Goal: Information Seeking & Learning: Check status

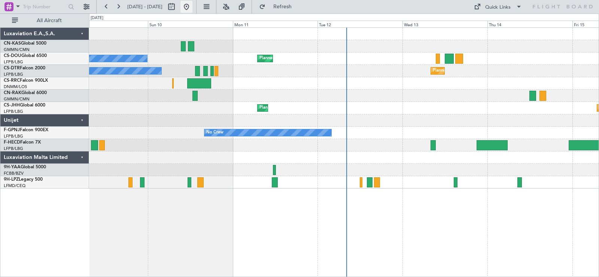
click at [192, 8] on button at bounding box center [186, 7] width 12 height 12
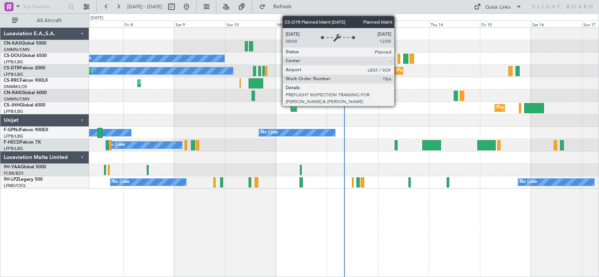
click at [398, 70] on div "Planned Maint Sofia" at bounding box center [416, 70] width 38 height 11
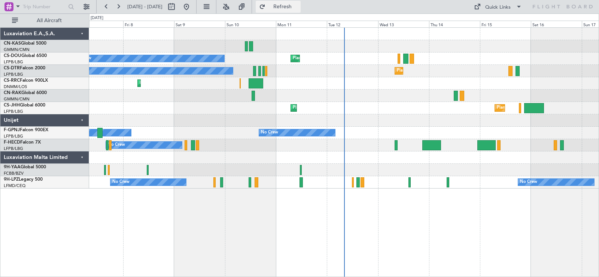
click at [298, 7] on span "Refresh" at bounding box center [282, 6] width 31 height 5
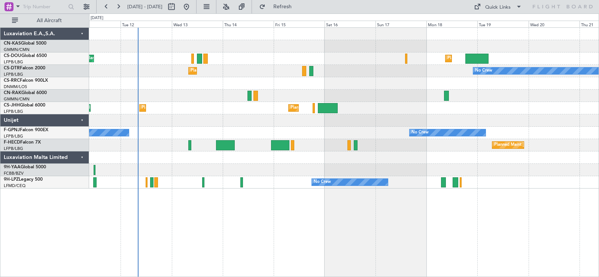
click at [254, 76] on div "Planned Maint Sofia No Crew No Crew" at bounding box center [344, 71] width 510 height 12
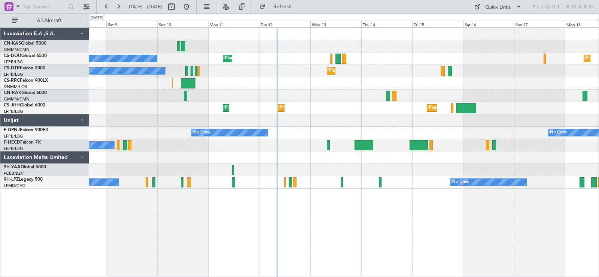
click at [406, 59] on div "Planned Maint [GEOGRAPHIC_DATA] ([GEOGRAPHIC_DATA]) Planned Maint [GEOGRAPHIC_D…" at bounding box center [344, 58] width 510 height 12
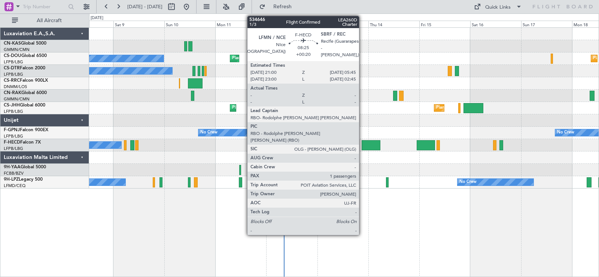
click at [362, 144] on div at bounding box center [371, 145] width 19 height 10
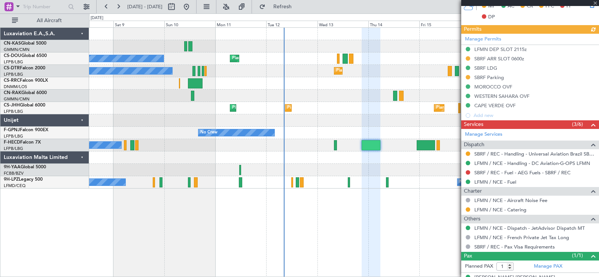
scroll to position [196, 0]
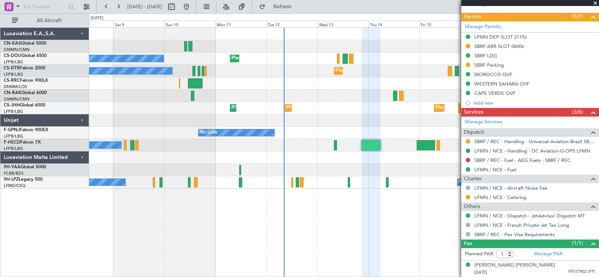
click at [594, 6] on span at bounding box center [595, 3] width 7 height 7
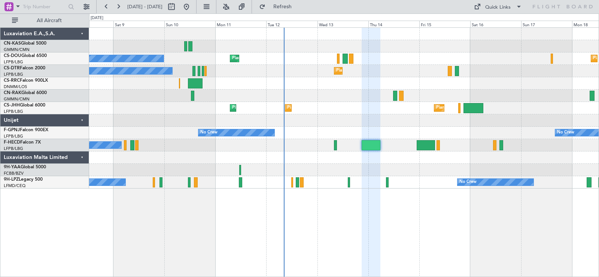
type input "0"
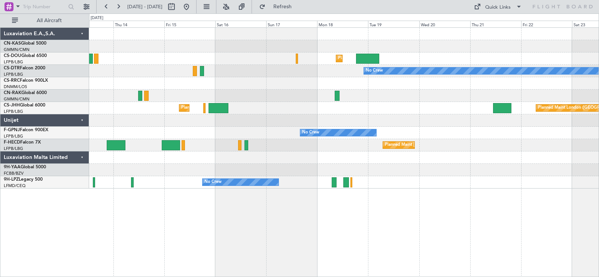
click at [195, 149] on div "Planned Maint [GEOGRAPHIC_DATA] ([GEOGRAPHIC_DATA]) Planned Maint [GEOGRAPHIC_D…" at bounding box center [344, 108] width 510 height 161
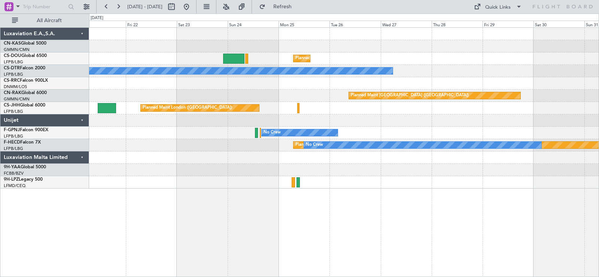
click at [125, 124] on div "Planned Maint [GEOGRAPHIC_DATA] ([GEOGRAPHIC_DATA]) No Crew Planned Maint [GEOG…" at bounding box center [344, 108] width 510 height 161
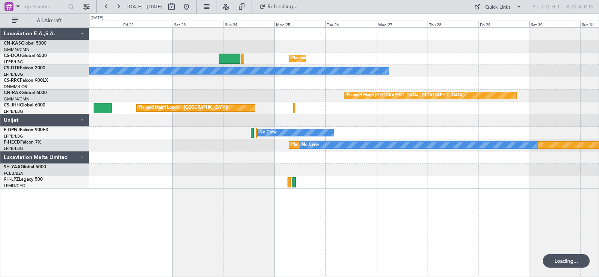
click at [361, 111] on div "Planned Maint London ([GEOGRAPHIC_DATA])" at bounding box center [344, 108] width 510 height 12
drag, startPoint x: 210, startPoint y: 4, endPoint x: 210, endPoint y: 8, distance: 4.5
click at [192, 8] on button at bounding box center [186, 7] width 12 height 12
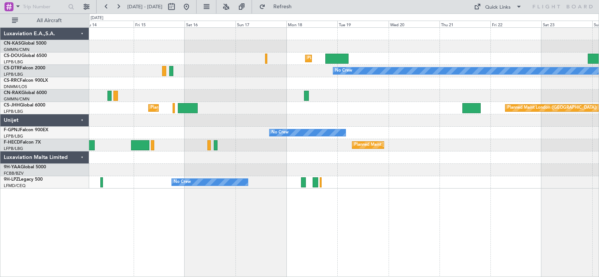
click at [100, 124] on div "Planned Maint [GEOGRAPHIC_DATA] ([GEOGRAPHIC_DATA]) Planned Maint [GEOGRAPHIC_D…" at bounding box center [344, 108] width 510 height 161
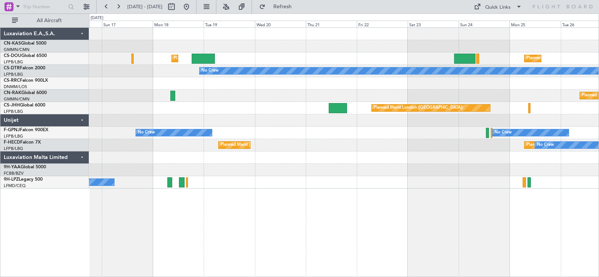
click at [164, 109] on div "Planned Maint London ([GEOGRAPHIC_DATA]) Planned Maint [GEOGRAPHIC_DATA] ([GEOG…" at bounding box center [344, 108] width 510 height 12
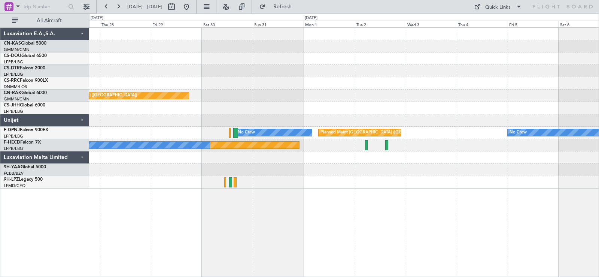
click at [107, 116] on div "Planned Maint [GEOGRAPHIC_DATA] ([GEOGRAPHIC_DATA]) No Crew Planned Maint [GEOG…" at bounding box center [344, 108] width 510 height 161
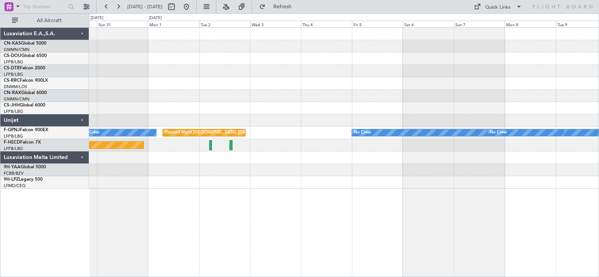
click at [119, 111] on div at bounding box center [344, 108] width 510 height 12
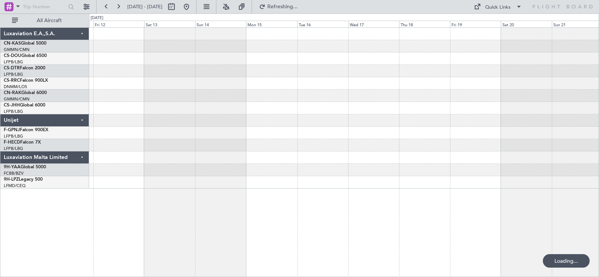
click at [173, 117] on div "No Crew" at bounding box center [344, 108] width 510 height 161
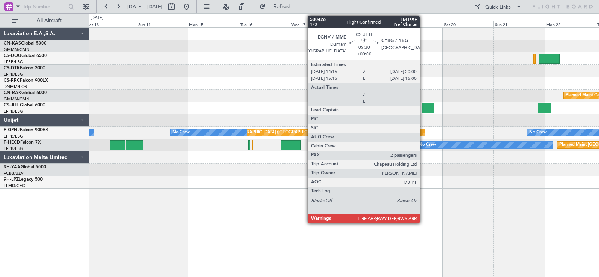
click at [423, 110] on div at bounding box center [428, 108] width 12 height 10
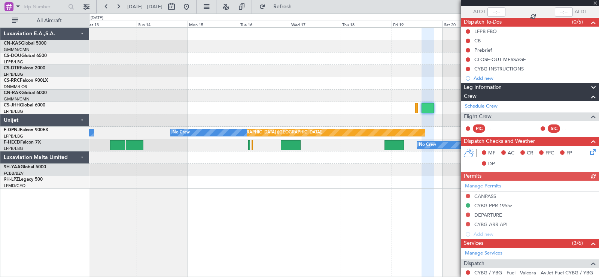
scroll to position [194, 0]
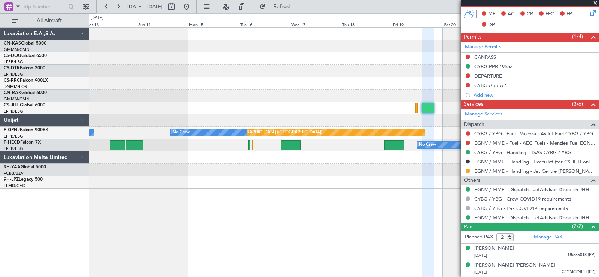
click at [595, 3] on span at bounding box center [595, 3] width 7 height 7
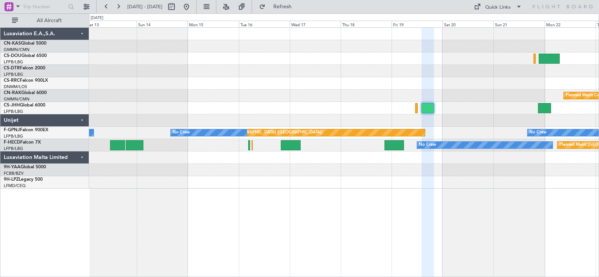
type input "0"
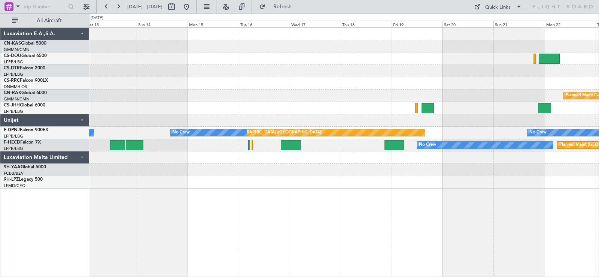
scroll to position [0, 0]
click at [197, 7] on fb-range-datepicker "[DATE] - [DATE]" at bounding box center [146, 6] width 100 height 13
click at [192, 8] on button at bounding box center [186, 7] width 12 height 12
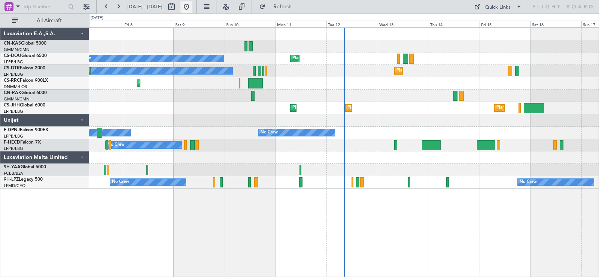
click at [192, 6] on button at bounding box center [186, 7] width 12 height 12
click at [394, 111] on div "Planned Maint [GEOGRAPHIC_DATA] ([GEOGRAPHIC_DATA]) Planned Maint [GEOGRAPHIC_D…" at bounding box center [344, 108] width 510 height 12
click at [535, 110] on div "No Crew Planned Maint [GEOGRAPHIC_DATA] ([GEOGRAPHIC_DATA]) Planned Maint Plann…" at bounding box center [344, 108] width 510 height 161
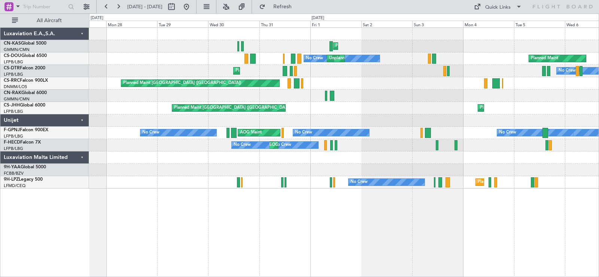
click at [475, 107] on div "Planned Maint Olbia (Costa Smeralda) Planned Maint No Crew Unplanned Maint [GEO…" at bounding box center [344, 108] width 510 height 161
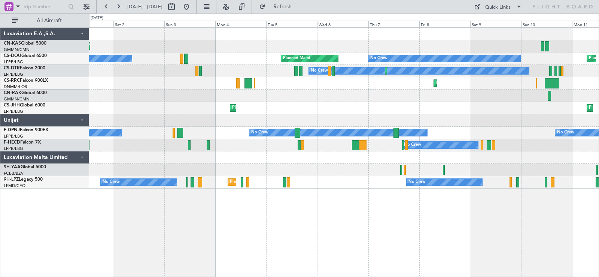
click at [110, 116] on div at bounding box center [344, 120] width 510 height 12
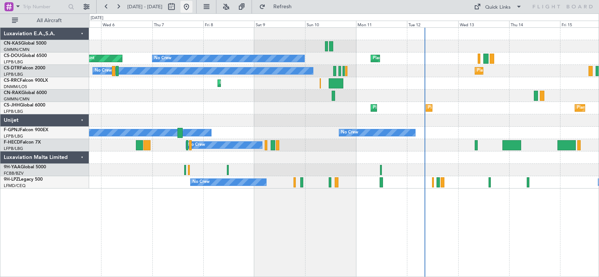
click at [192, 8] on button at bounding box center [186, 7] width 12 height 12
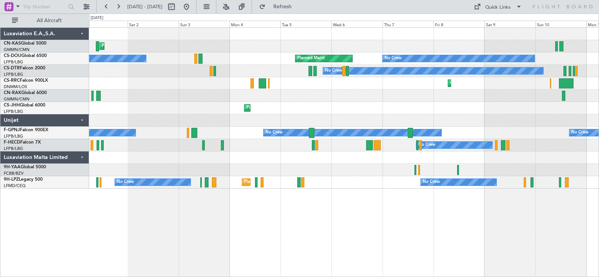
click at [485, 91] on div "Planned Maint Olbia (Costa Smeralda) No Crew Planned Maint Unplanned Maint [GEO…" at bounding box center [344, 108] width 510 height 161
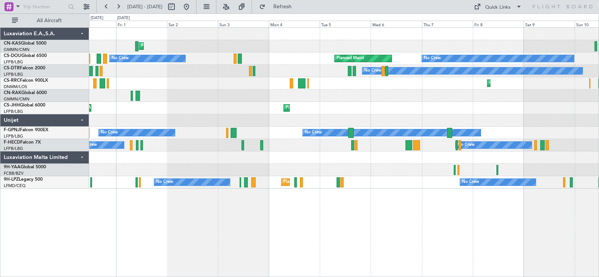
click at [446, 94] on div "Planned Maint Olbia (Costa Smeralda) No Crew Planned Maint Unplanned Maint [GEO…" at bounding box center [344, 108] width 510 height 161
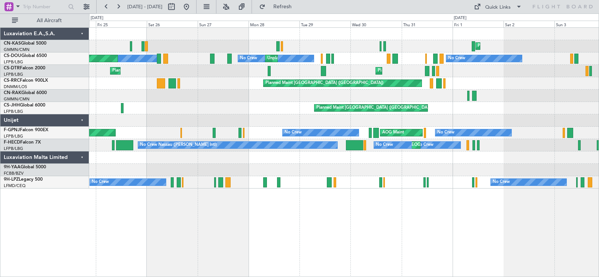
click at [261, 113] on div "Planned Maint Olbia (Costa Smeralda) Unplanned Maint [GEOGRAPHIC_DATA] ([GEOGRA…" at bounding box center [344, 108] width 510 height 161
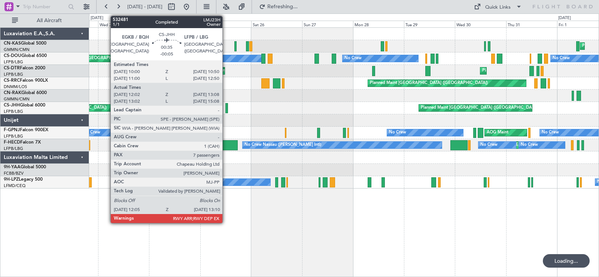
click at [225, 109] on div at bounding box center [226, 108] width 3 height 10
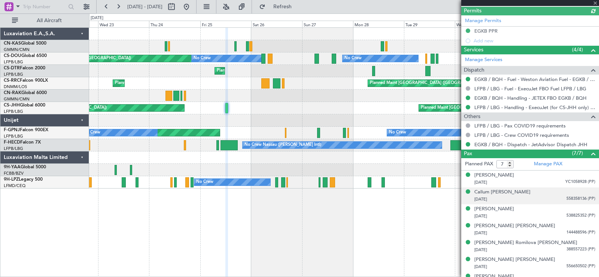
scroll to position [236, 0]
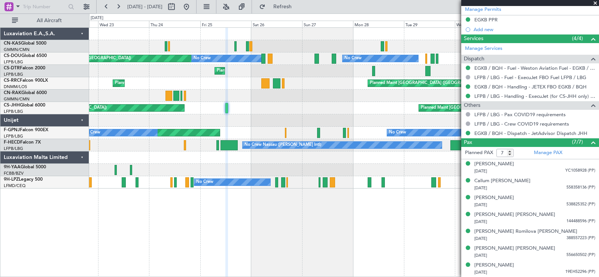
click at [596, 4] on span at bounding box center [595, 3] width 7 height 7
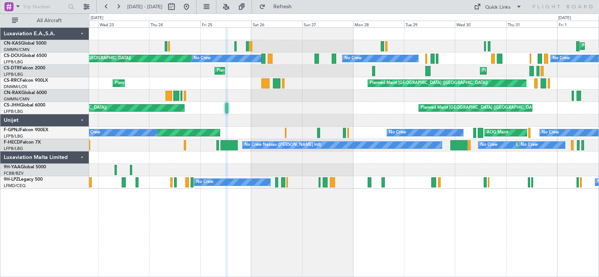
type input "0"
click at [192, 9] on button at bounding box center [186, 7] width 12 height 12
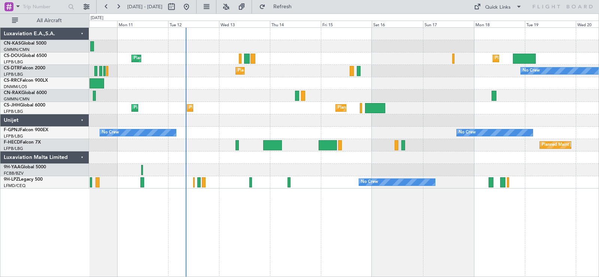
click at [375, 88] on div "Planned Maint Larnaca ([GEOGRAPHIC_DATA] Intl)" at bounding box center [344, 83] width 510 height 12
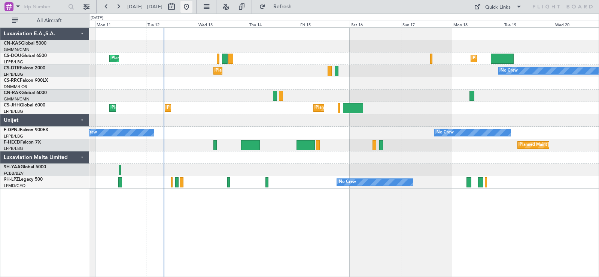
click at [192, 4] on button at bounding box center [186, 7] width 12 height 12
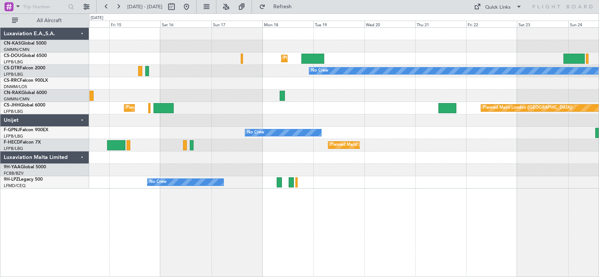
click at [175, 95] on div "Planned Maint [GEOGRAPHIC_DATA] ([GEOGRAPHIC_DATA])" at bounding box center [344, 95] width 510 height 12
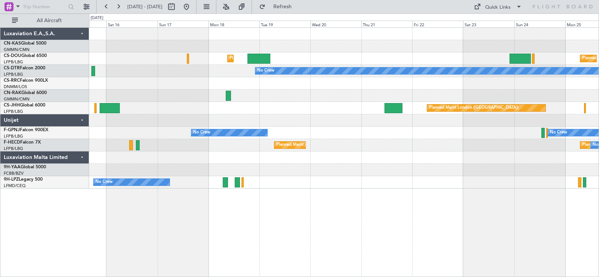
click at [405, 118] on div at bounding box center [344, 120] width 510 height 12
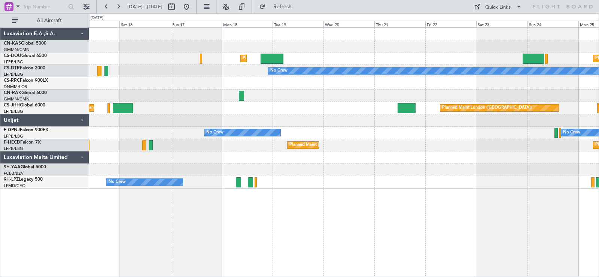
click at [324, 119] on div at bounding box center [344, 120] width 510 height 12
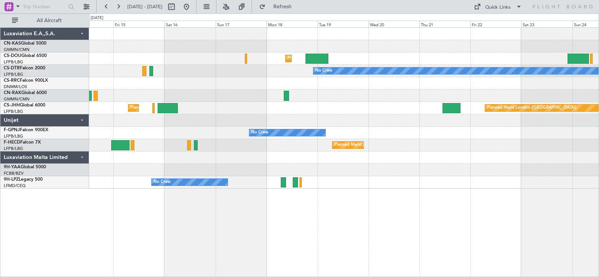
click at [383, 119] on div at bounding box center [344, 120] width 510 height 12
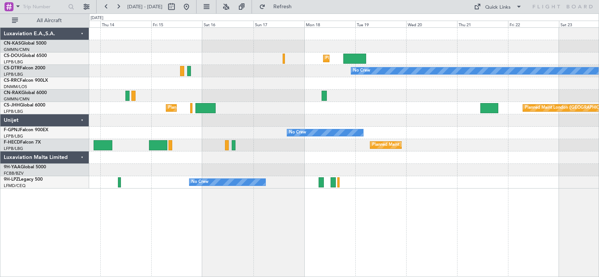
click at [395, 119] on div at bounding box center [344, 120] width 510 height 12
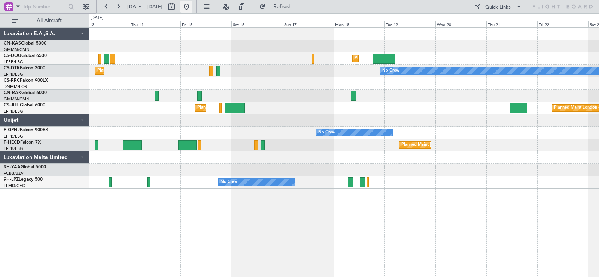
click at [192, 8] on button at bounding box center [186, 7] width 12 height 12
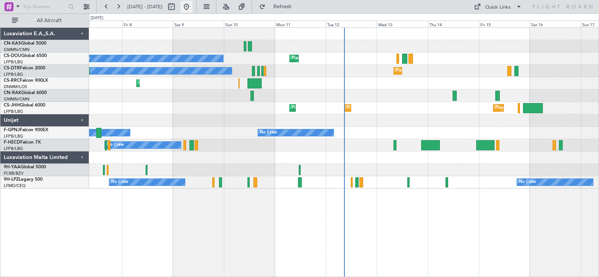
click at [192, 6] on button at bounding box center [186, 7] width 12 height 12
click at [219, 111] on div "Planned Maint [GEOGRAPHIC_DATA] ([GEOGRAPHIC_DATA]) Planned Maint [GEOGRAPHIC_D…" at bounding box center [344, 108] width 510 height 12
click at [408, 85] on div "Planned Maint Larnaca ([GEOGRAPHIC_DATA] Intl)" at bounding box center [344, 83] width 510 height 12
click at [192, 8] on button at bounding box center [186, 7] width 12 height 12
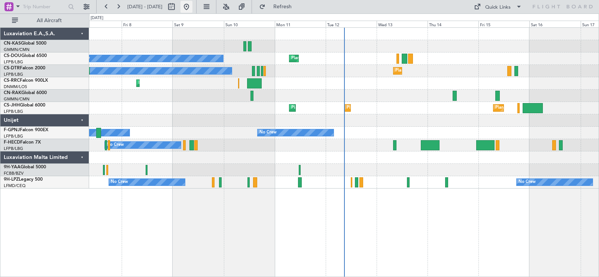
click at [192, 3] on button at bounding box center [186, 7] width 12 height 12
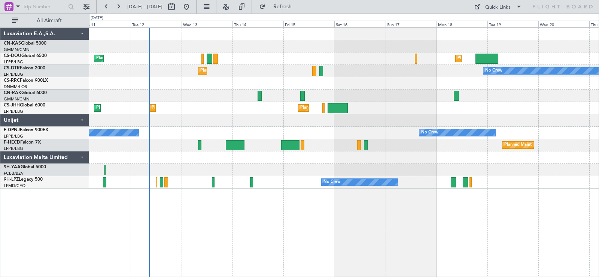
click at [238, 71] on div "Planned Maint [GEOGRAPHIC_DATA] ([GEOGRAPHIC_DATA]) Planned Maint [GEOGRAPHIC_D…" at bounding box center [344, 108] width 510 height 161
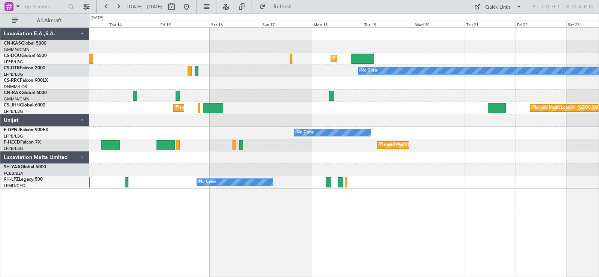
click at [357, 93] on div "Planned Maint [GEOGRAPHIC_DATA] ([GEOGRAPHIC_DATA]) Planned Maint [GEOGRAPHIC_D…" at bounding box center [344, 108] width 510 height 161
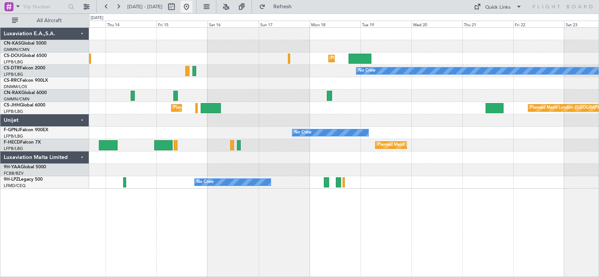
click at [192, 10] on button at bounding box center [186, 7] width 12 height 12
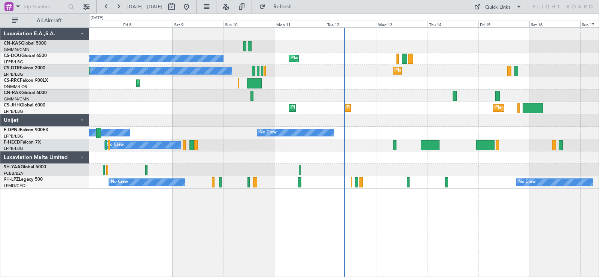
click at [354, 114] on div "Planned Maint [GEOGRAPHIC_DATA] ([GEOGRAPHIC_DATA]) Planned Maint [GEOGRAPHIC_D…" at bounding box center [344, 108] width 510 height 12
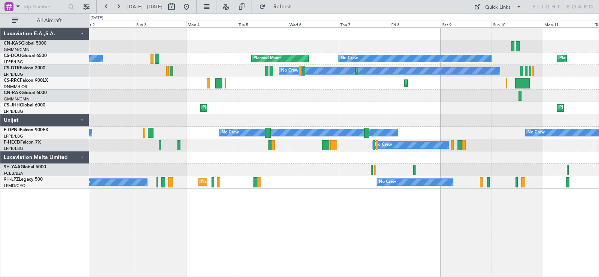
click at [391, 106] on div "Planned Maint [GEOGRAPHIC_DATA] ([GEOGRAPHIC_DATA]) Planned Maint [GEOGRAPHIC_D…" at bounding box center [344, 108] width 510 height 12
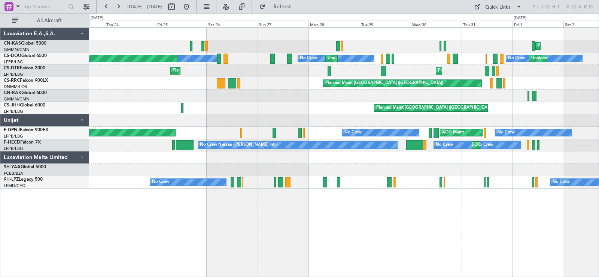
click at [485, 113] on div "Planned Maint [GEOGRAPHIC_DATA] ([GEOGRAPHIC_DATA]) Planned Maint [GEOGRAPHIC_D…" at bounding box center [344, 108] width 510 height 12
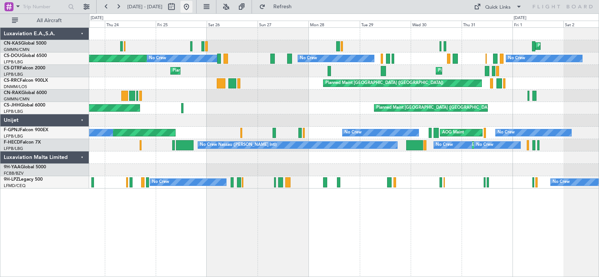
click at [192, 9] on button at bounding box center [186, 7] width 12 height 12
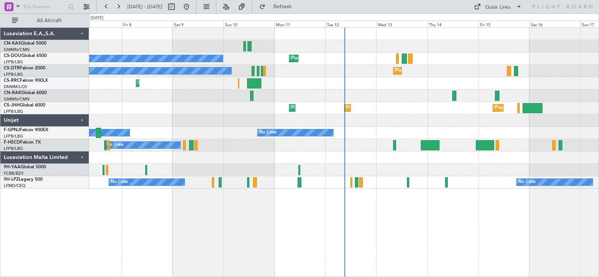
click at [353, 78] on div "Planned Maint Larnaca ([GEOGRAPHIC_DATA] Intl)" at bounding box center [344, 83] width 510 height 12
click at [192, 6] on button at bounding box center [186, 7] width 12 height 12
click at [192, 7] on button at bounding box center [186, 7] width 12 height 12
click at [192, 2] on button at bounding box center [186, 7] width 12 height 12
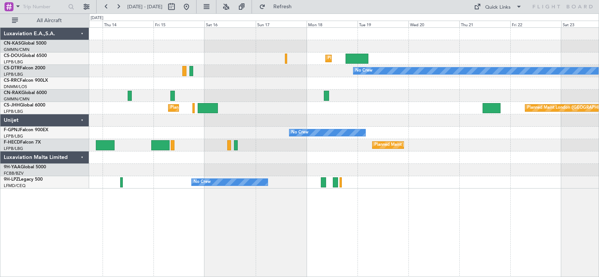
click at [227, 128] on div "Planned Maint [GEOGRAPHIC_DATA] ([GEOGRAPHIC_DATA]) Planned Maint [GEOGRAPHIC_D…" at bounding box center [344, 108] width 510 height 161
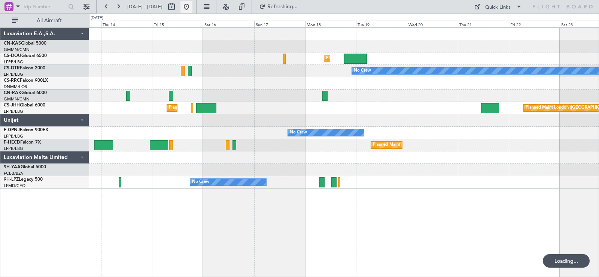
click at [192, 7] on button at bounding box center [186, 7] width 12 height 12
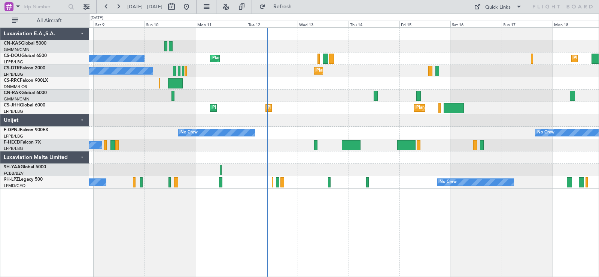
click at [342, 95] on div at bounding box center [344, 95] width 510 height 12
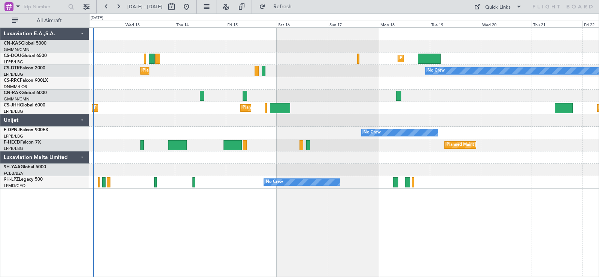
click at [318, 98] on div at bounding box center [344, 95] width 510 height 12
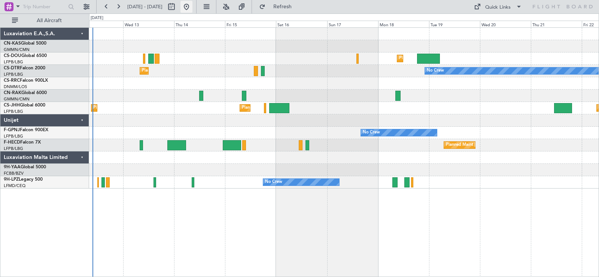
click at [192, 7] on button at bounding box center [186, 7] width 12 height 12
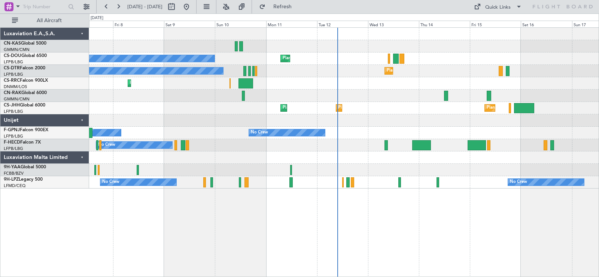
click at [535, 89] on div "Planned Maint Larnaca ([GEOGRAPHIC_DATA] Intl)" at bounding box center [344, 83] width 510 height 12
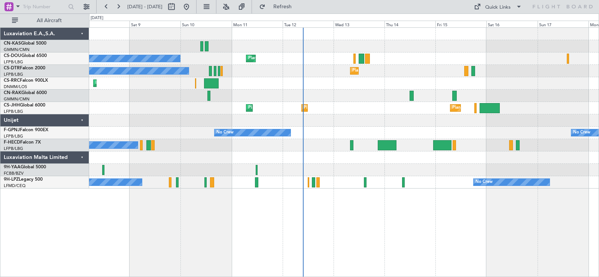
click at [268, 105] on div "Planned Maint [GEOGRAPHIC_DATA] ([GEOGRAPHIC_DATA]) No Crew Planned Maint [GEOG…" at bounding box center [344, 108] width 510 height 161
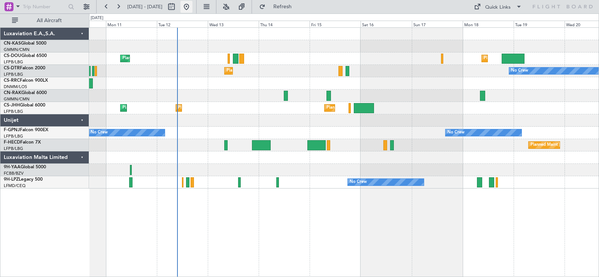
click at [192, 1] on button at bounding box center [186, 7] width 12 height 12
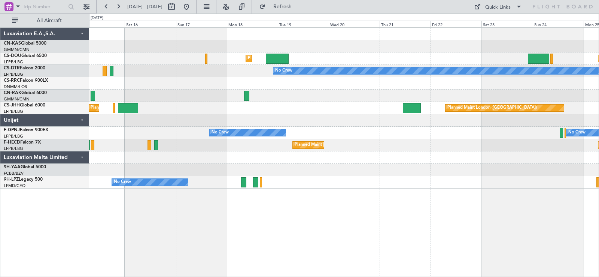
click at [150, 101] on div "Planned Maint [GEOGRAPHIC_DATA] ([GEOGRAPHIC_DATA]) Planned Maint [GEOGRAPHIC_D…" at bounding box center [344, 108] width 510 height 161
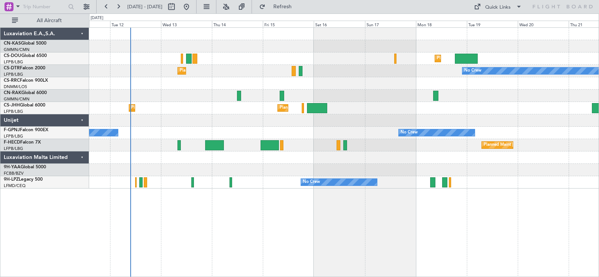
click at [375, 89] on div at bounding box center [344, 95] width 510 height 12
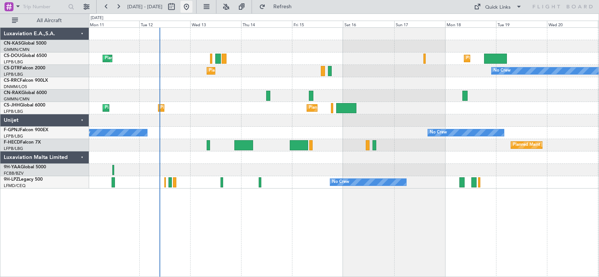
click at [192, 8] on button at bounding box center [186, 7] width 12 height 12
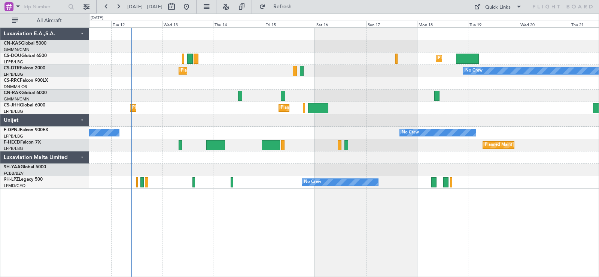
click at [192, 88] on div at bounding box center [344, 83] width 510 height 12
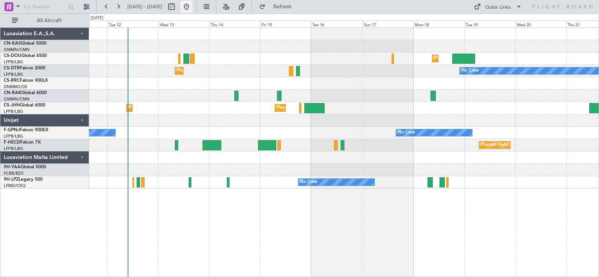
click at [192, 5] on button at bounding box center [186, 7] width 12 height 12
